Goal: Task Accomplishment & Management: Use online tool/utility

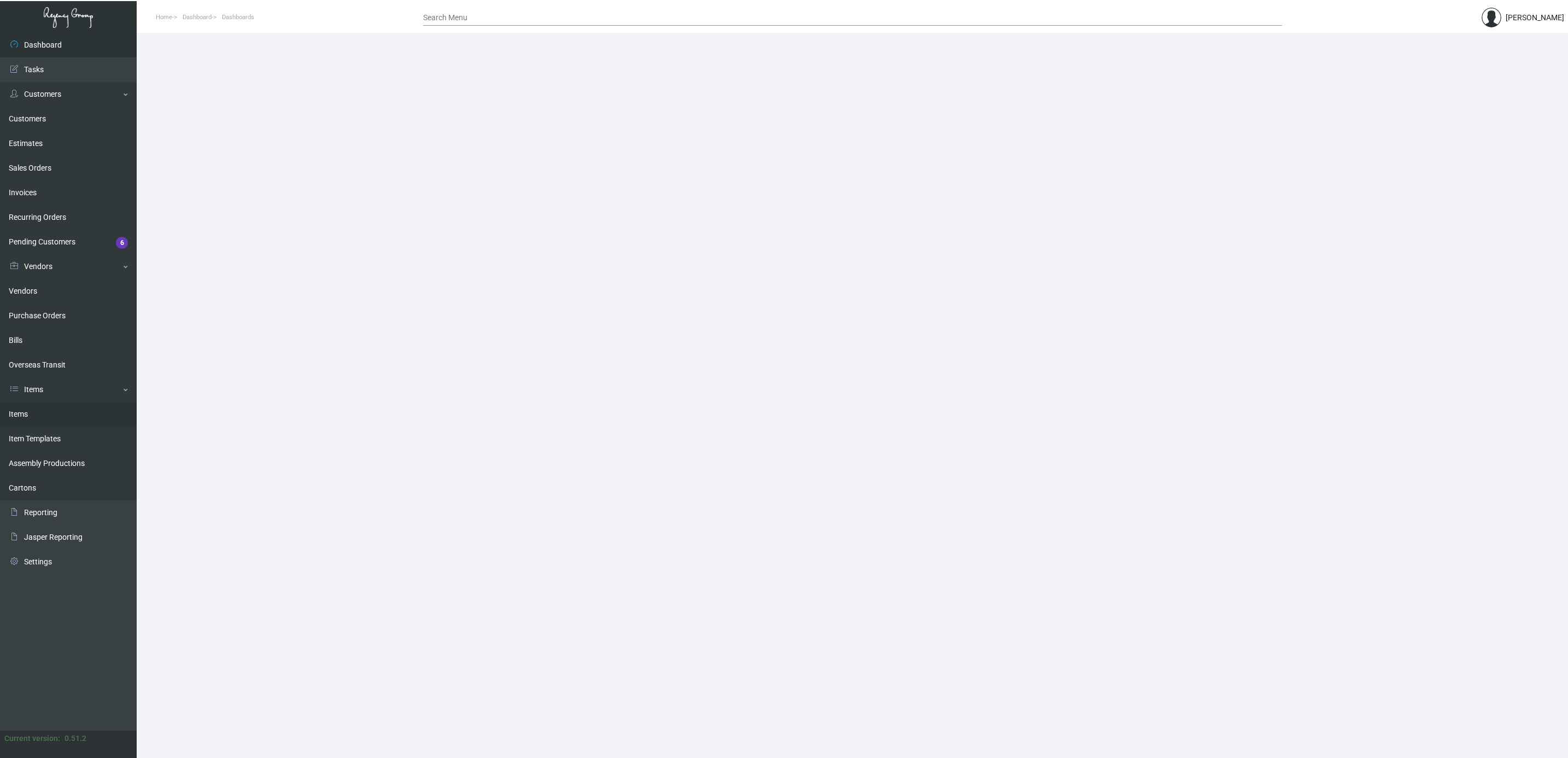
click at [18, 423] on link "Items" at bounding box center [68, 414] width 137 height 24
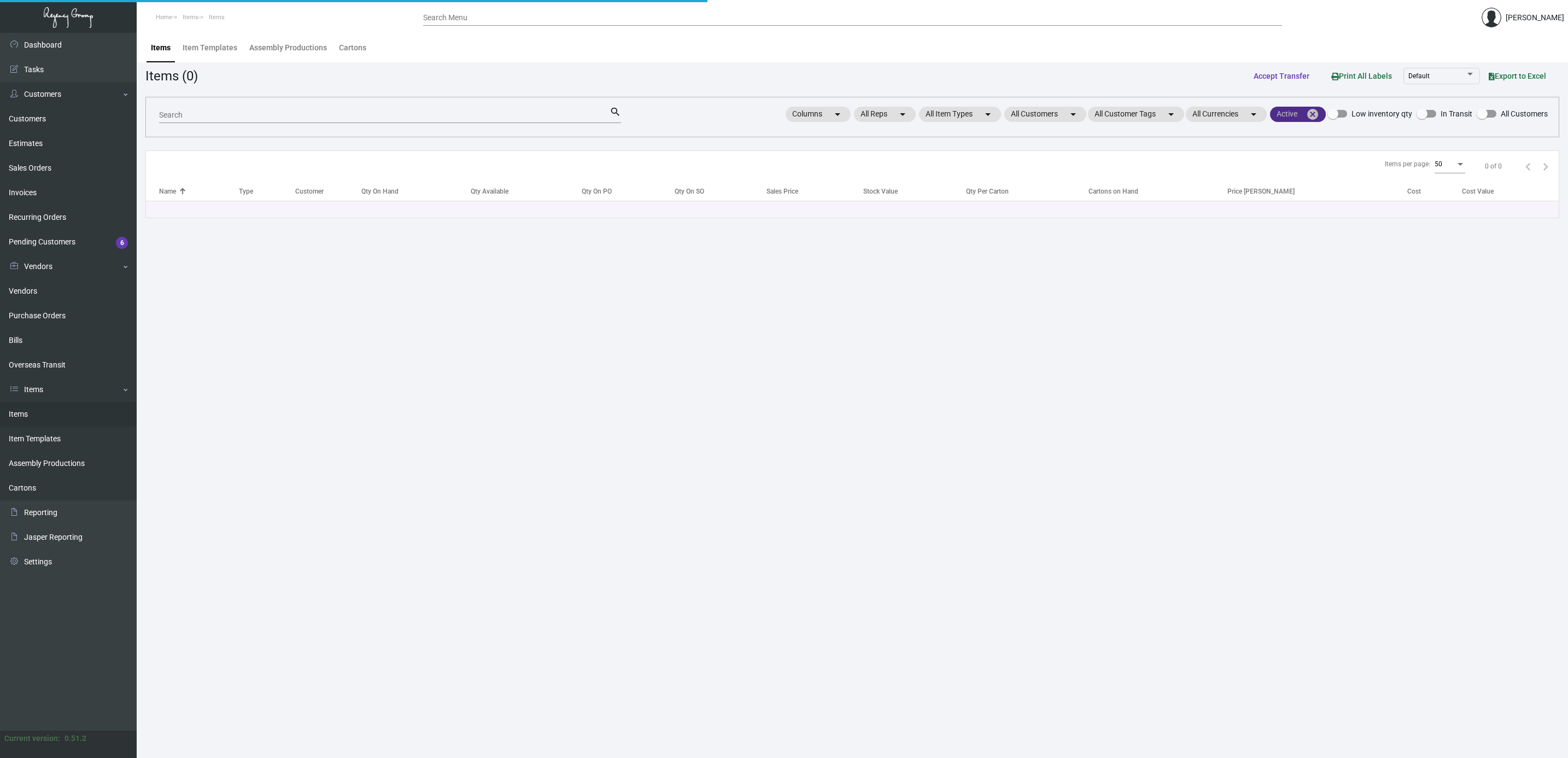
click at [1309, 118] on mat-icon "cancel" at bounding box center [1313, 114] width 13 height 13
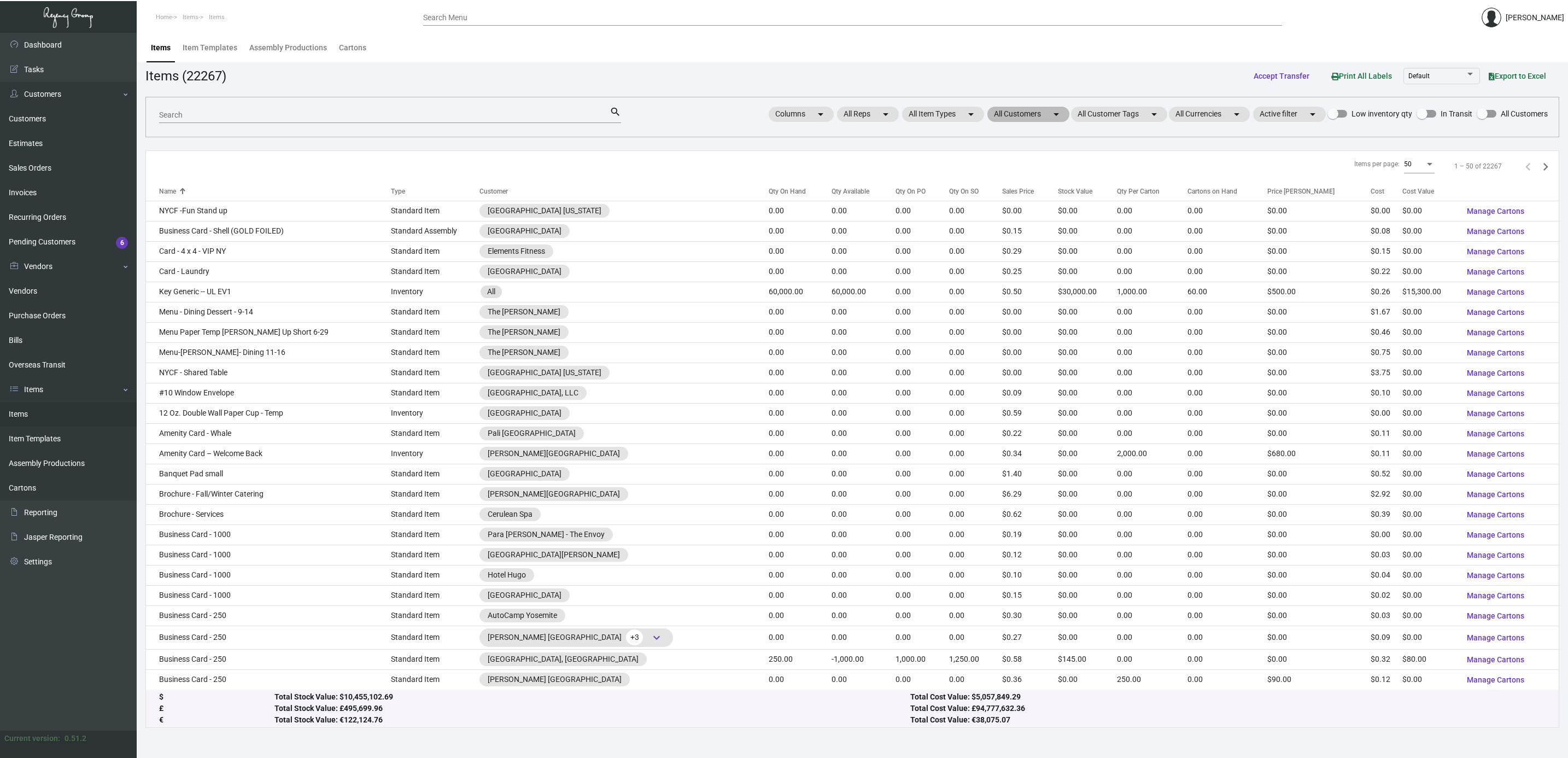
click at [1036, 115] on mat-chip "All Customers arrow_drop_down" at bounding box center [1029, 114] width 82 height 15
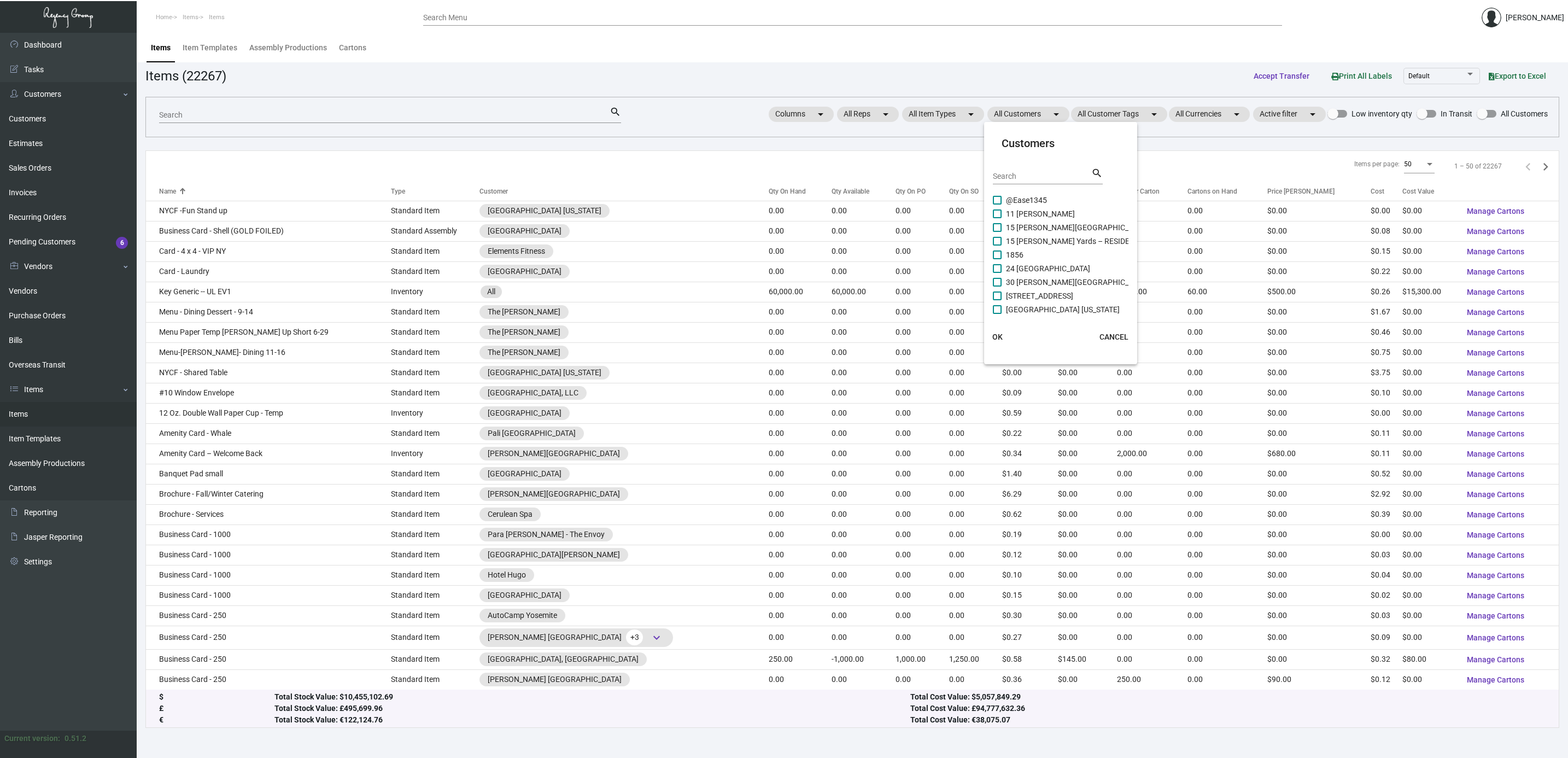
click at [1021, 171] on div "Search" at bounding box center [1043, 175] width 99 height 17
type input "ohia"
click at [1034, 201] on span "Ohia Waikiki" at bounding box center [1027, 200] width 41 height 13
click at [998, 204] on input "Ohia Waikiki" at bounding box center [997, 204] width 1 height 1
checkbox input "true"
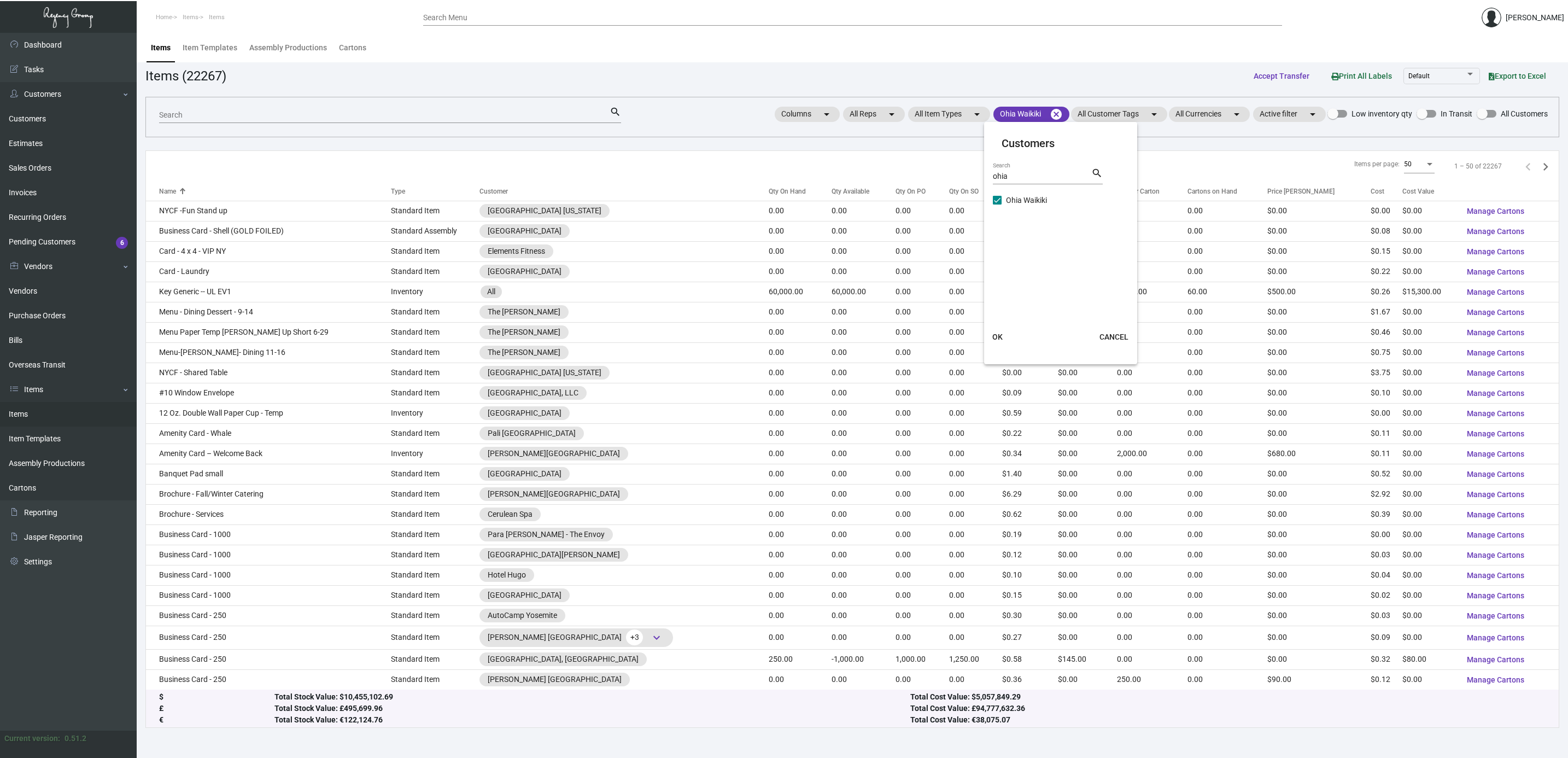
click at [992, 339] on span "OK" at bounding box center [998, 337] width 11 height 9
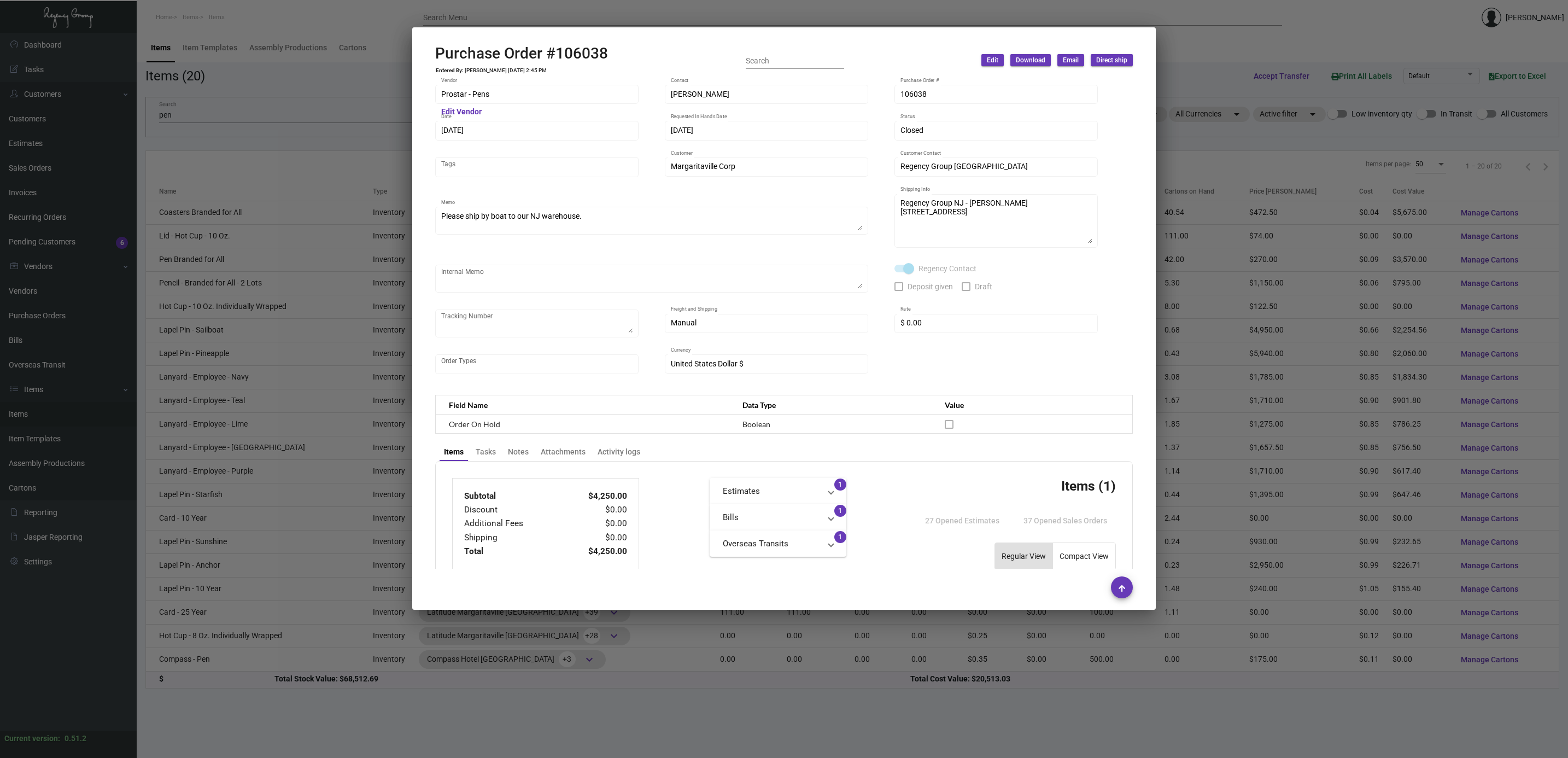
scroll to position [390, 0]
